Goal: Find specific page/section: Find specific page/section

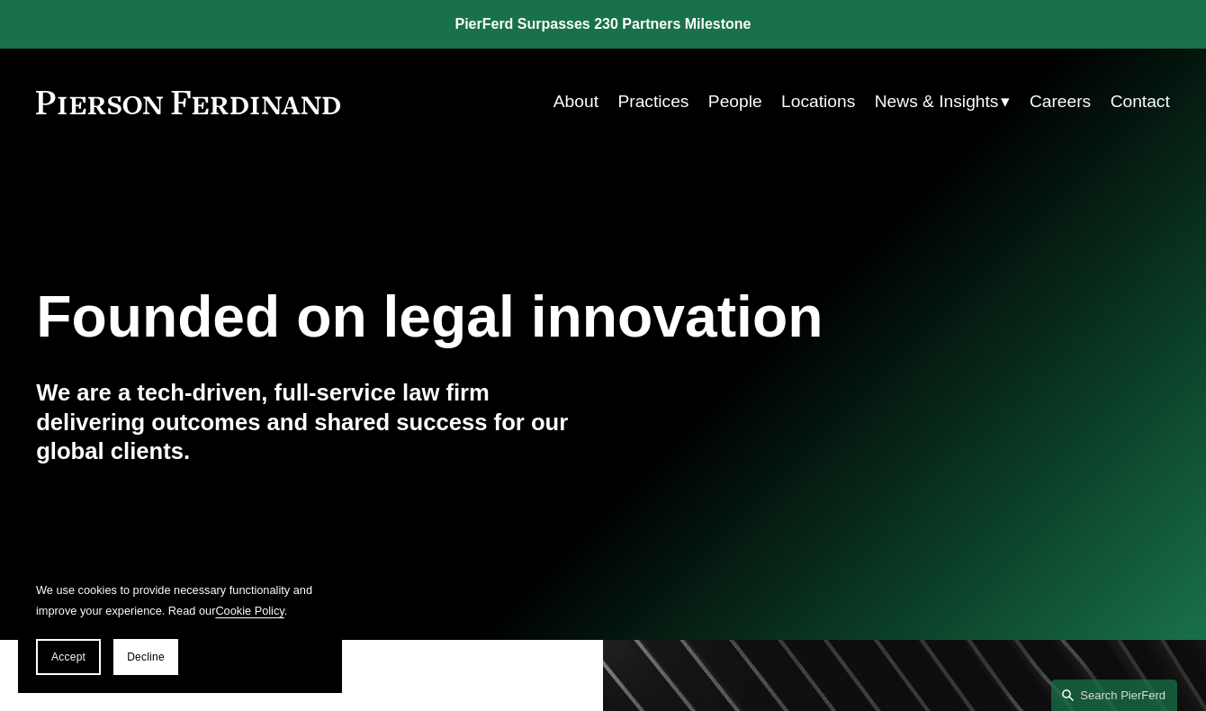
click at [663, 106] on link "Practices" at bounding box center [653, 102] width 71 height 34
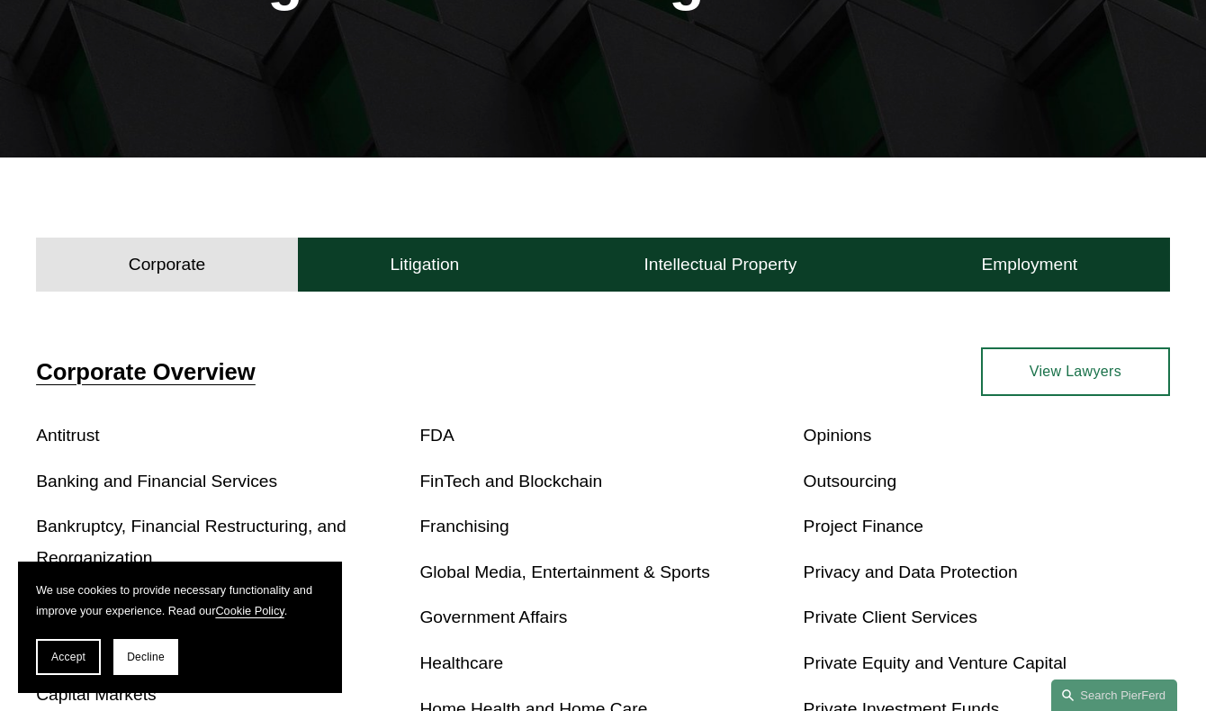
scroll to position [322, 0]
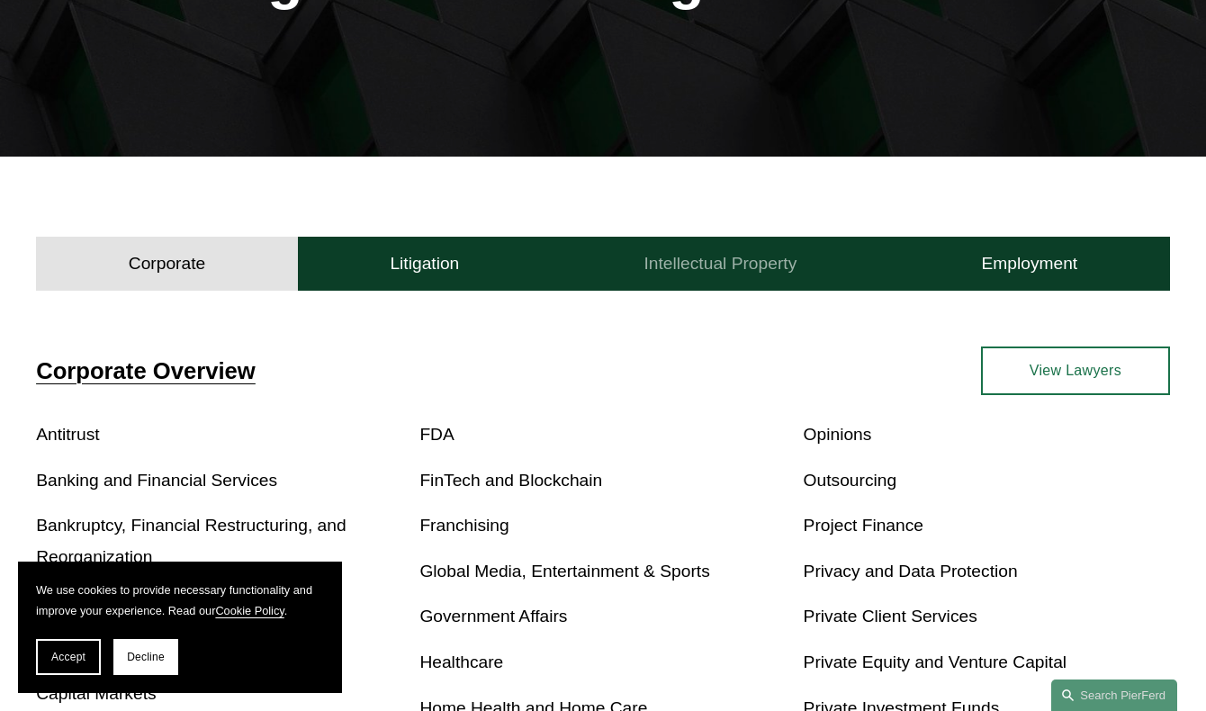
click at [764, 266] on h4 "Intellectual Property" at bounding box center [721, 264] width 153 height 22
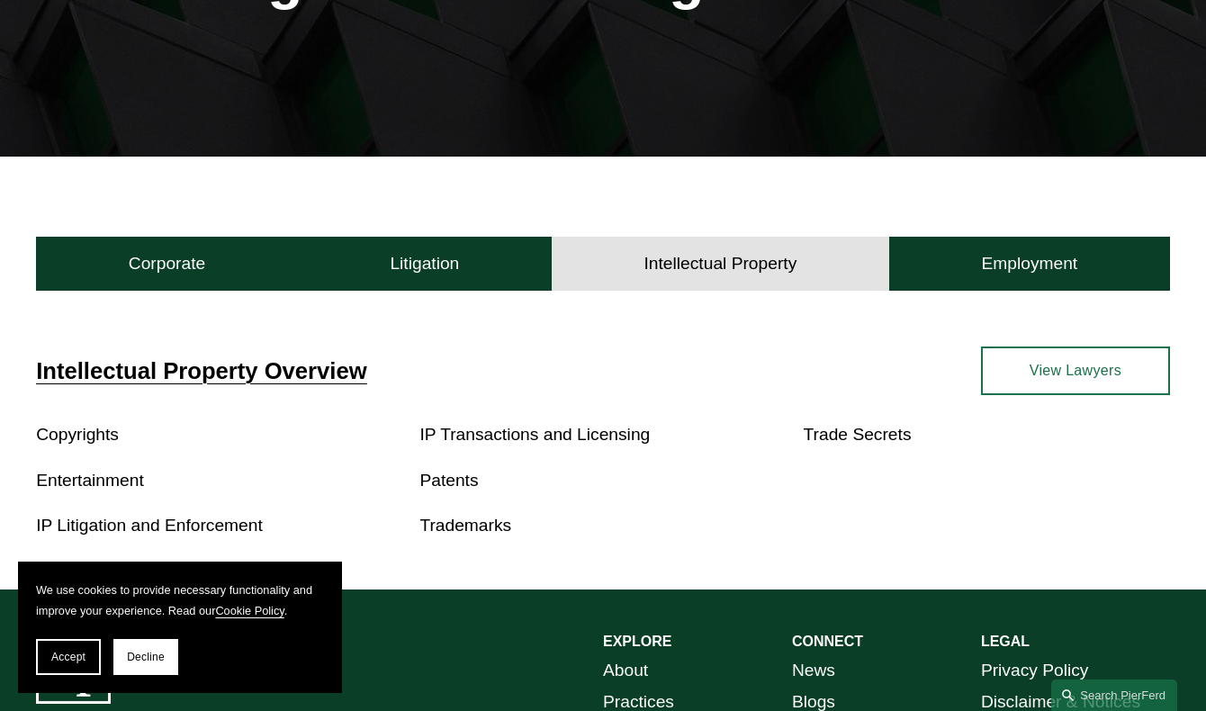
click at [108, 483] on link "Entertainment" at bounding box center [90, 480] width 108 height 19
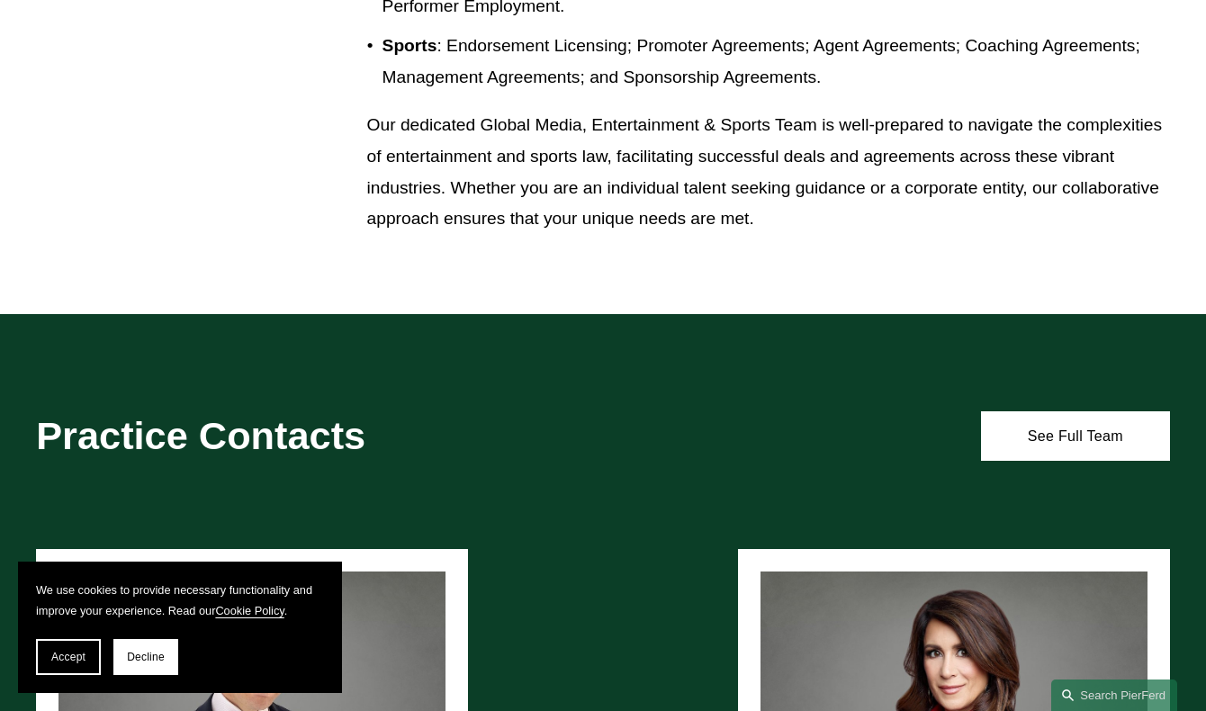
scroll to position [1166, 0]
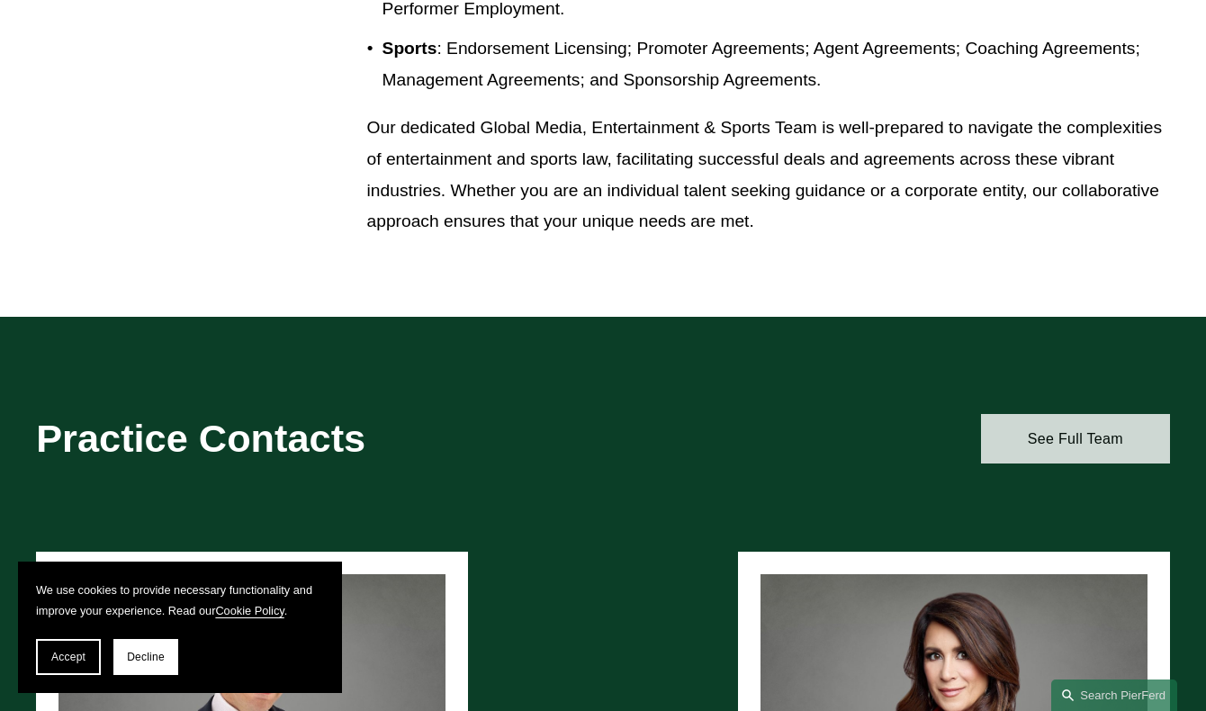
click at [1063, 429] on link "See Full Team" at bounding box center [1075, 438] width 189 height 49
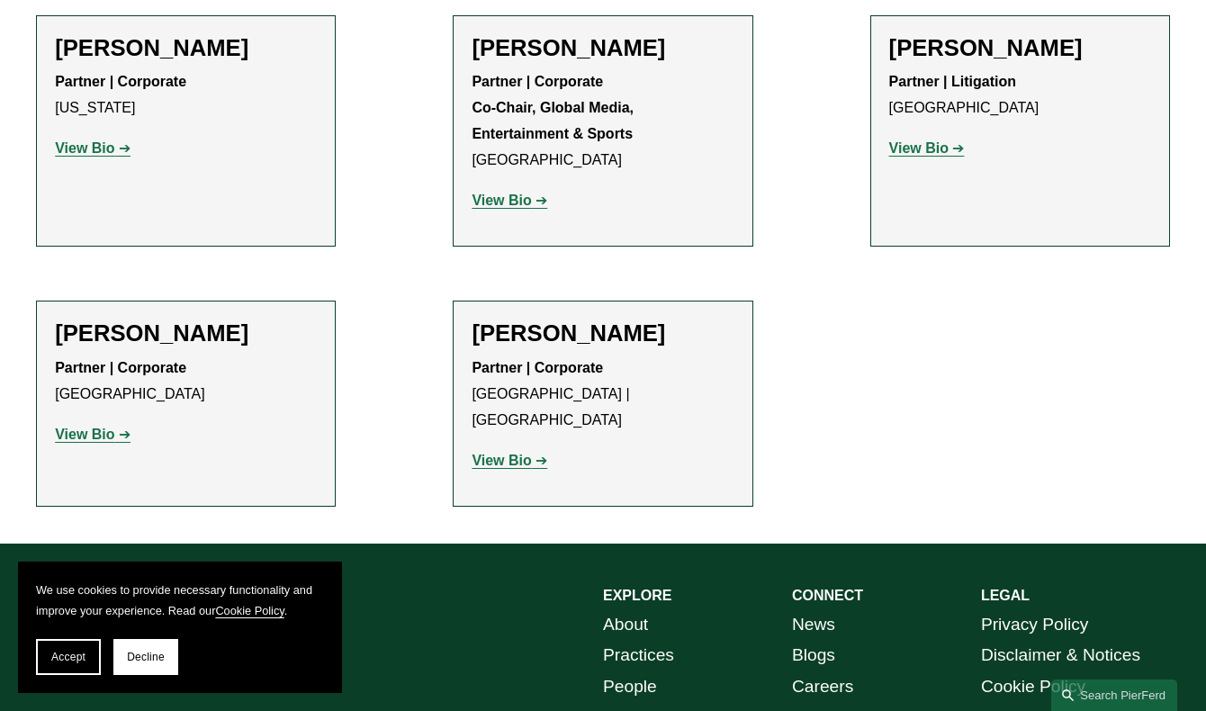
scroll to position [2378, 0]
